Goal: Task Accomplishment & Management: Use online tool/utility

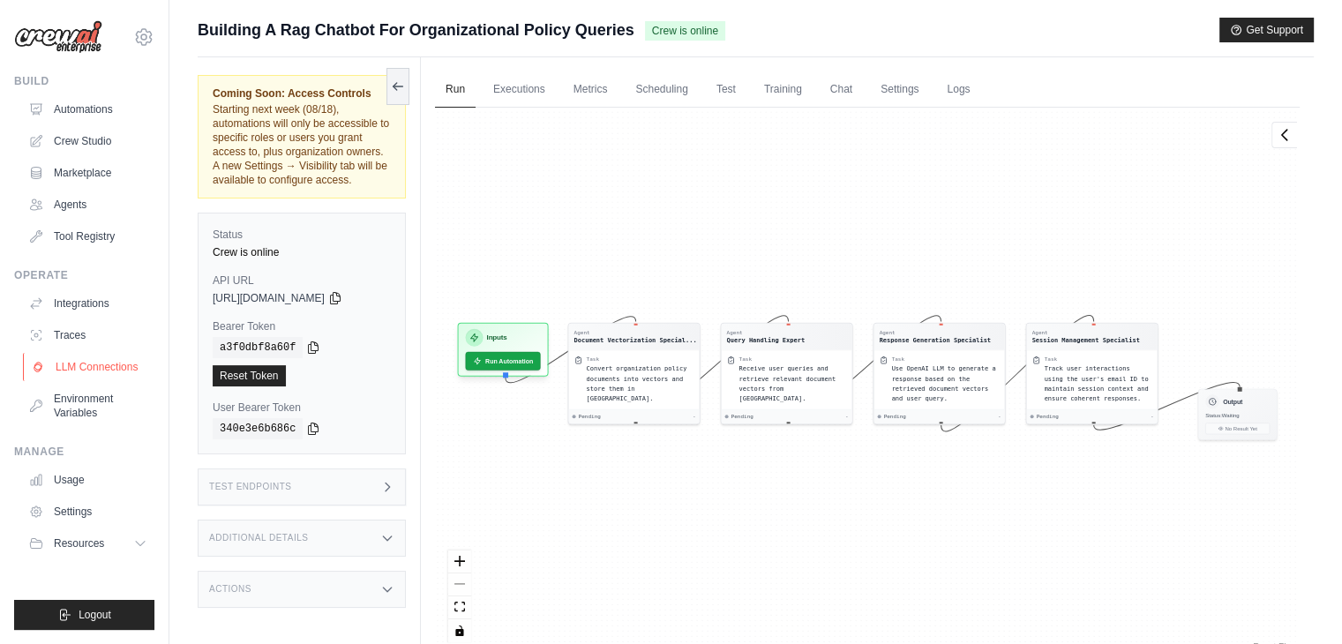
click at [80, 364] on link "LLM Connections" at bounding box center [89, 367] width 133 height 28
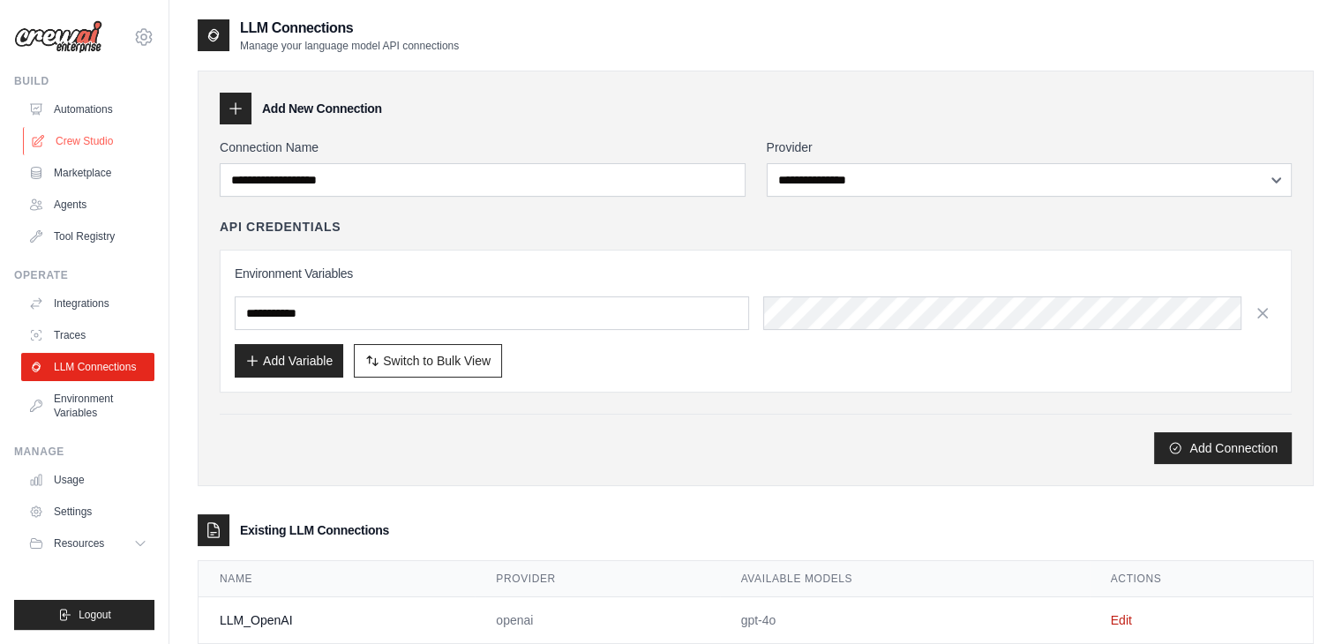
click at [85, 144] on link "Crew Studio" at bounding box center [89, 141] width 133 height 28
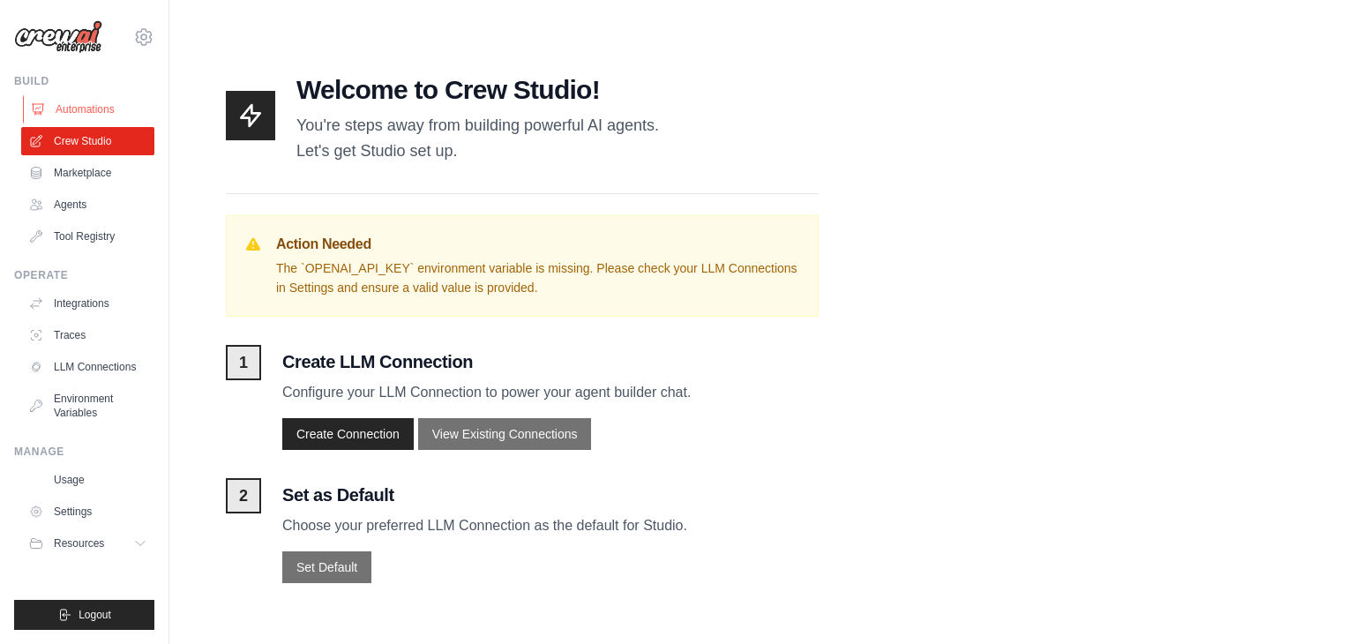
click at [61, 107] on link "Automations" at bounding box center [89, 109] width 133 height 28
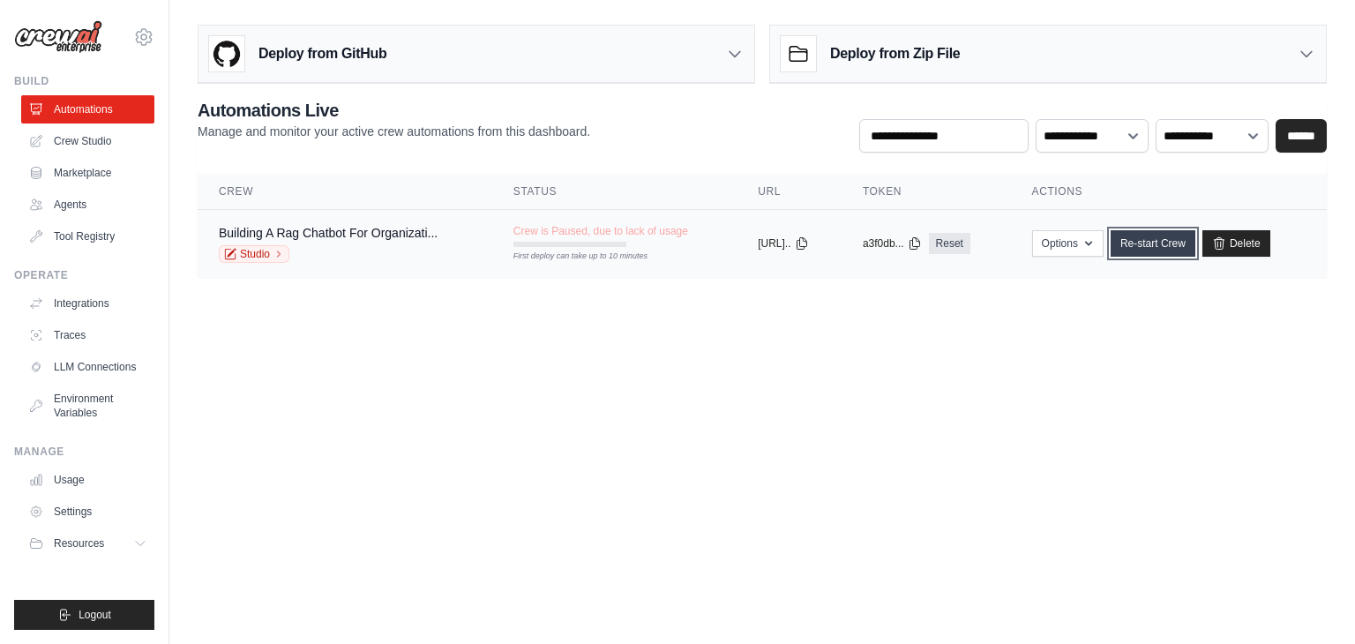
click at [1144, 248] on link "Re-start Crew" at bounding box center [1153, 243] width 85 height 26
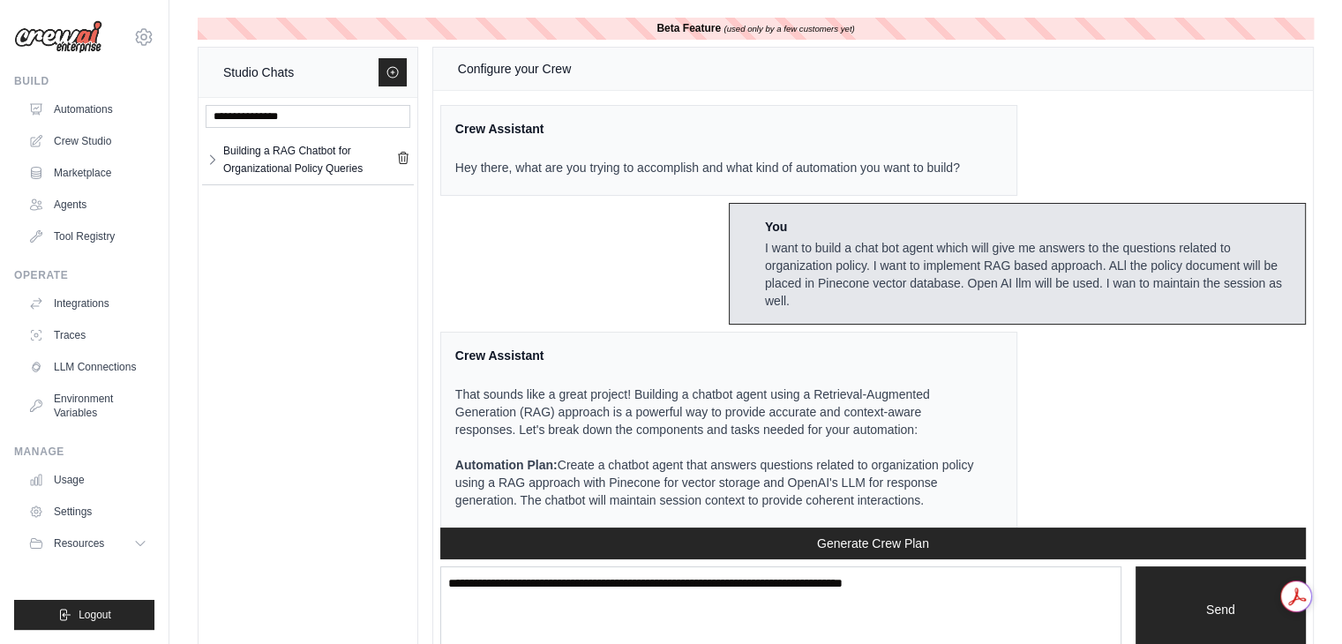
scroll to position [3886, 0]
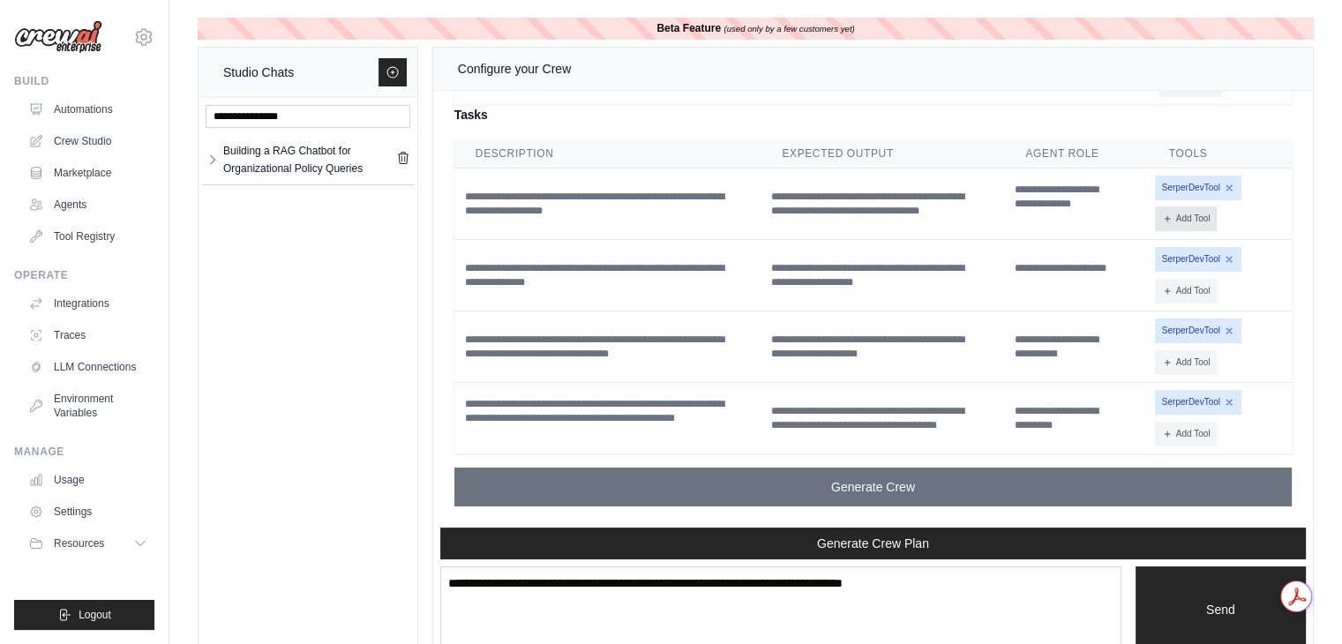
click at [1207, 222] on button "Add Tool" at bounding box center [1186, 218] width 63 height 25
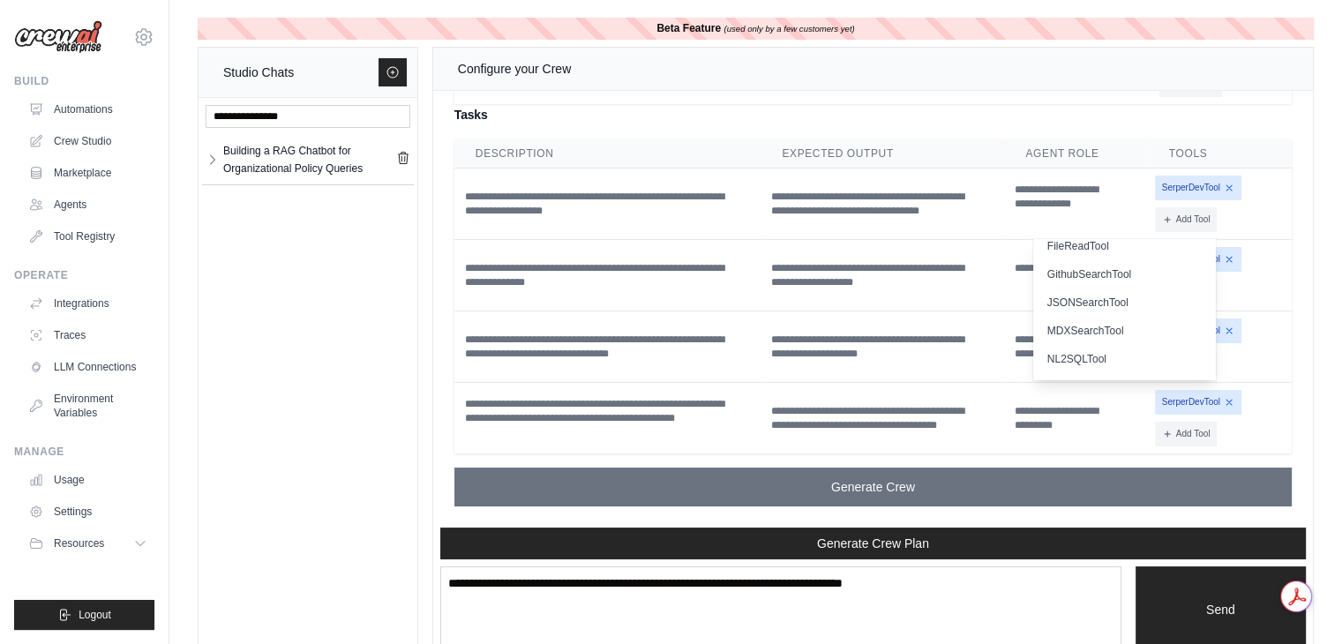
scroll to position [0, 0]
